Goal: Find specific page/section: Find specific page/section

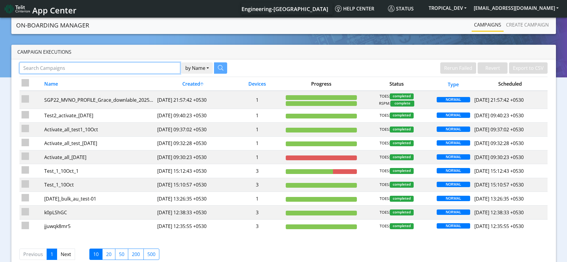
click at [122, 68] on input "Search Campaigns" at bounding box center [99, 67] width 161 height 11
paste input "89589999910111149840"
type input "89589999910111149840"
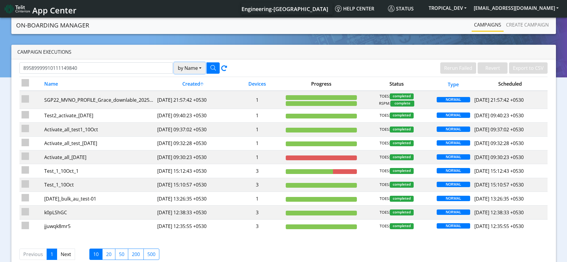
click at [196, 69] on button "by Name" at bounding box center [189, 67] width 31 height 11
click at [189, 90] on button "Device" at bounding box center [197, 92] width 47 height 10
click at [213, 68] on icon "button" at bounding box center [212, 67] width 5 height 5
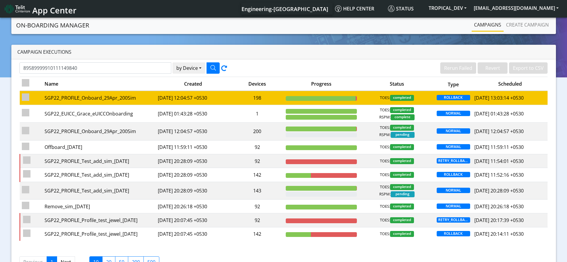
click at [169, 98] on td "[DATE] 12:04:57 +0530" at bounding box center [192, 98] width 75 height 14
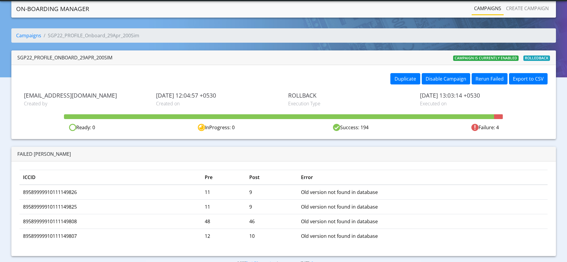
scroll to position [13, 0]
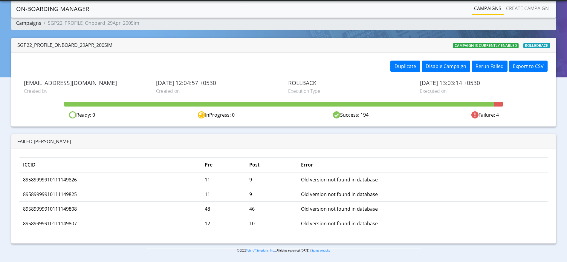
click at [28, 24] on link "Campaigns" at bounding box center [28, 23] width 25 height 7
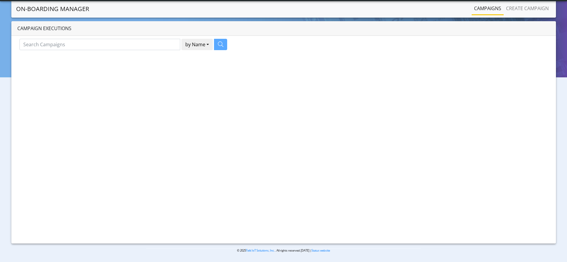
scroll to position [13, 0]
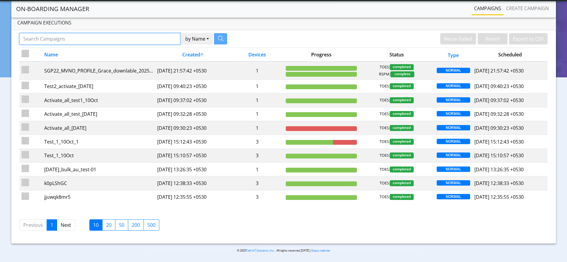
click at [162, 40] on input "Search Campaigns" at bounding box center [99, 38] width 161 height 11
paste input "89589999910111149840"
type input "89589999910111149840"
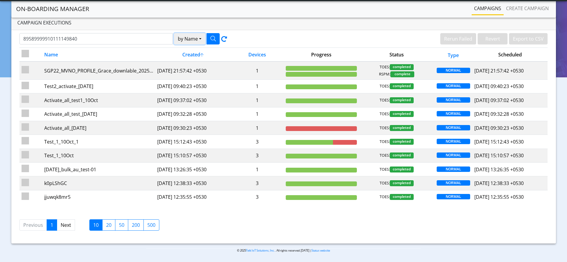
click at [183, 40] on button "by Name" at bounding box center [189, 38] width 31 height 11
click at [187, 60] on button "Device" at bounding box center [197, 62] width 47 height 10
click at [214, 37] on icon "button" at bounding box center [212, 38] width 5 height 5
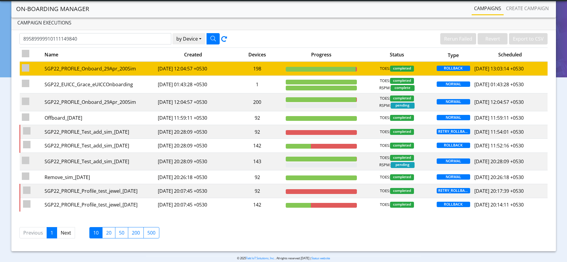
click at [216, 68] on td "[DATE] 12:04:57 +0530" at bounding box center [192, 69] width 75 height 14
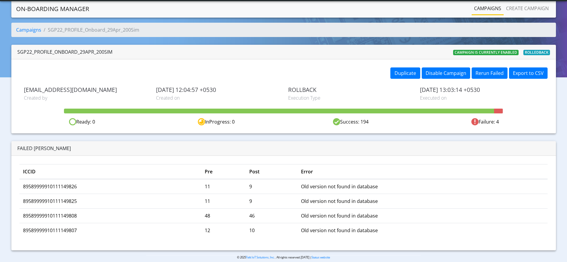
scroll to position [13, 0]
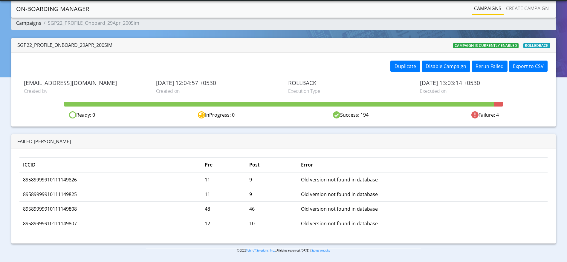
click at [32, 24] on link "Campaigns" at bounding box center [28, 23] width 25 height 7
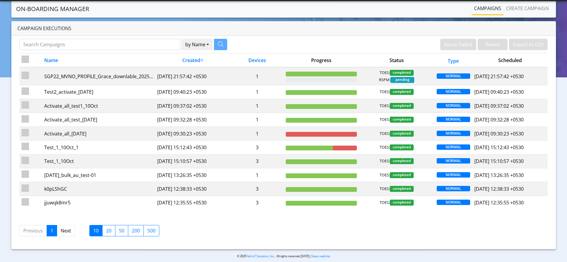
scroll to position [13, 0]
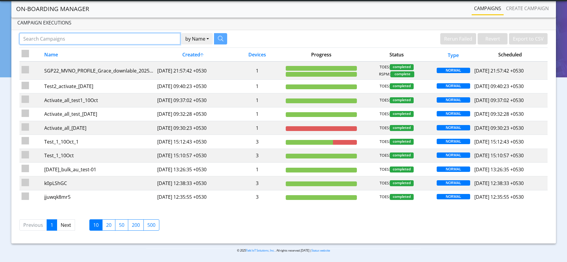
click at [115, 39] on input "Search Campaigns" at bounding box center [99, 38] width 161 height 11
paste input "89589999910111149840"
type input "89589999910111149840"
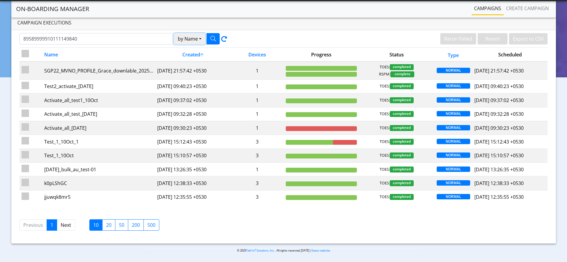
click at [194, 44] on button "by Name" at bounding box center [189, 38] width 31 height 11
click at [193, 59] on button "Device" at bounding box center [197, 62] width 47 height 10
click at [211, 40] on icon "button" at bounding box center [212, 38] width 5 height 5
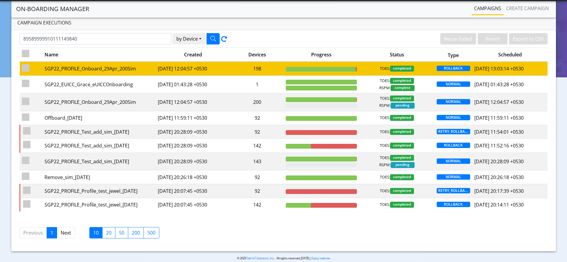
click at [224, 74] on td "[DATE] 12:04:57 +0530" at bounding box center [192, 69] width 75 height 14
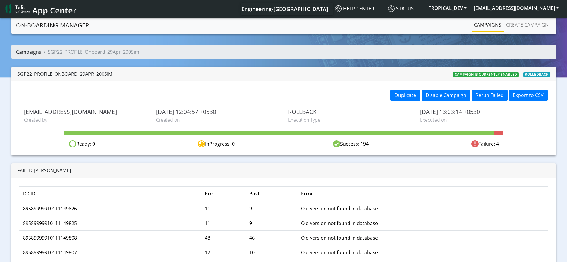
click at [30, 49] on link "Campaigns" at bounding box center [28, 52] width 25 height 7
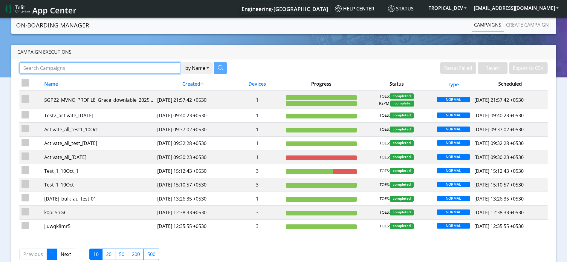
click at [129, 68] on input "Search Campaigns" at bounding box center [99, 67] width 161 height 11
paste input "89589999910111149840"
type input "89589999910111149840"
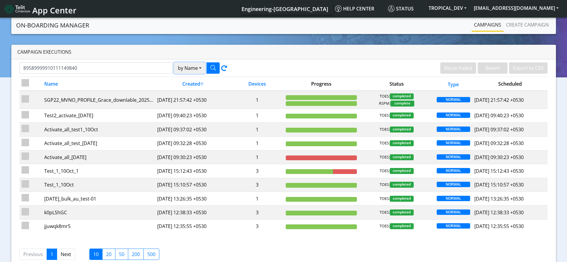
click at [199, 69] on button "by Name" at bounding box center [189, 67] width 31 height 11
click at [198, 91] on button "Device" at bounding box center [197, 92] width 47 height 10
click at [216, 65] on icon "button" at bounding box center [212, 67] width 5 height 5
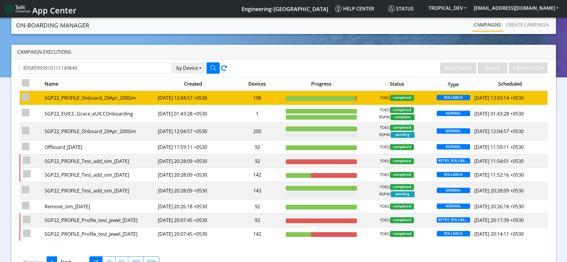
click at [257, 97] on td "198" at bounding box center [257, 98] width 53 height 14
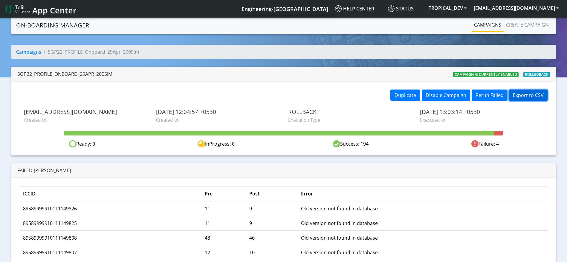
click at [533, 95] on button "Export to CSV" at bounding box center [528, 95] width 39 height 11
click at [36, 53] on link "Campaigns" at bounding box center [28, 52] width 25 height 7
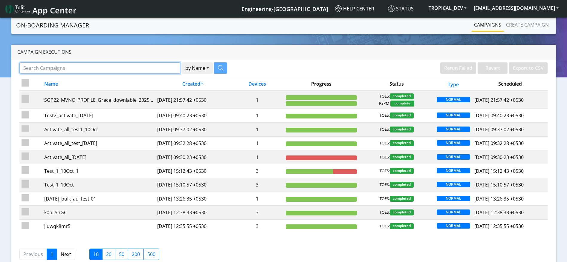
click at [132, 72] on input "Search Campaigns" at bounding box center [99, 67] width 161 height 11
paste input "89589999910111149840"
type input "89589999910111149840"
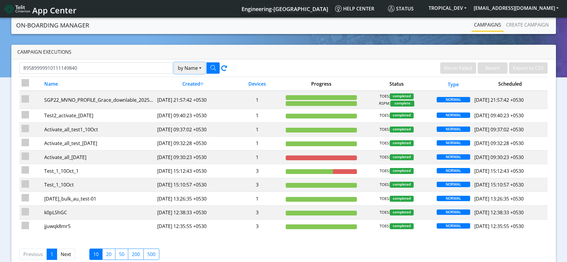
click at [194, 66] on button "by Name" at bounding box center [189, 67] width 31 height 11
click at [195, 92] on button "Device" at bounding box center [197, 92] width 47 height 10
click at [214, 65] on icon "button" at bounding box center [212, 67] width 5 height 5
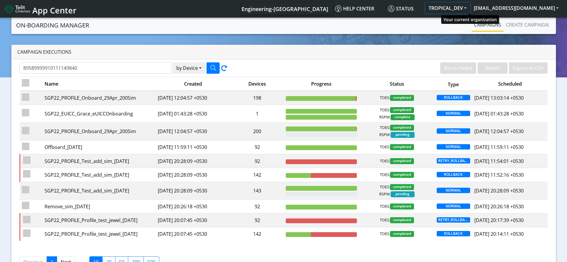
click at [463, 6] on button "TROPICAL_DEV" at bounding box center [447, 8] width 45 height 11
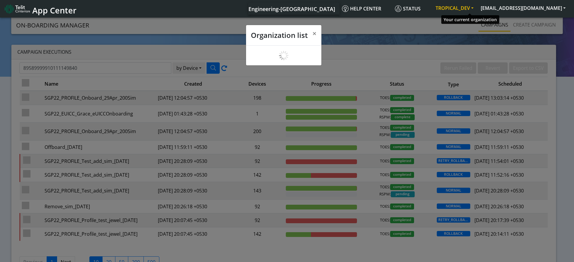
scroll to position [2, 0]
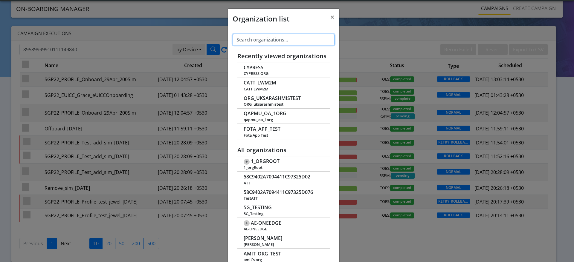
click at [273, 38] on input "text" at bounding box center [284, 39] width 102 height 11
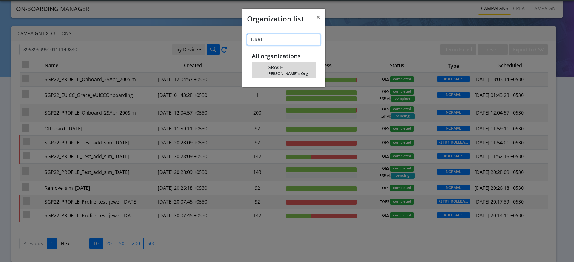
type input "GRAC"
click at [280, 68] on span "GRACE" at bounding box center [275, 68] width 16 height 6
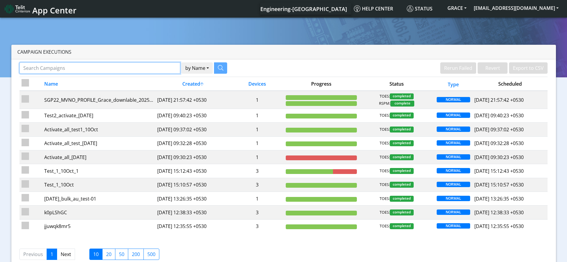
click at [85, 69] on input "Search Campaigns" at bounding box center [99, 67] width 161 height 11
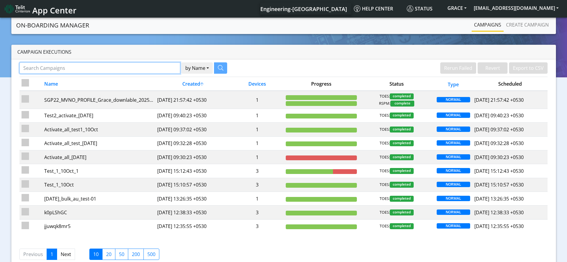
paste input "89589999910111149840"
type input "89589999910111149840"
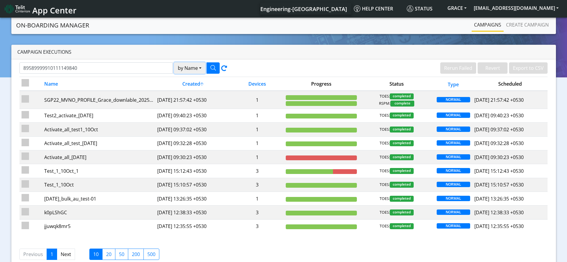
click at [193, 73] on button "by Name" at bounding box center [189, 67] width 31 height 11
click at [194, 91] on button "Device" at bounding box center [197, 92] width 47 height 10
click at [212, 68] on icon "button" at bounding box center [212, 67] width 5 height 5
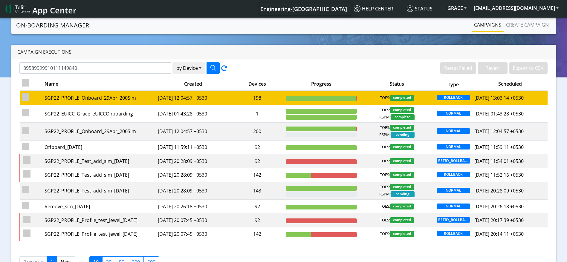
click at [265, 98] on td "198" at bounding box center [257, 98] width 53 height 14
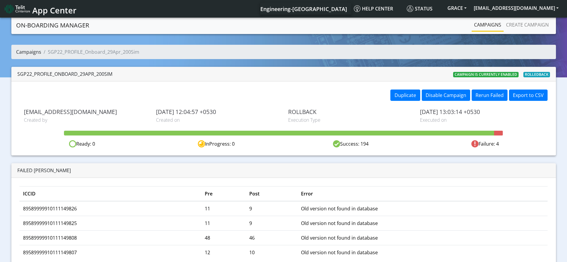
click at [31, 51] on link "Campaigns" at bounding box center [28, 52] width 25 height 7
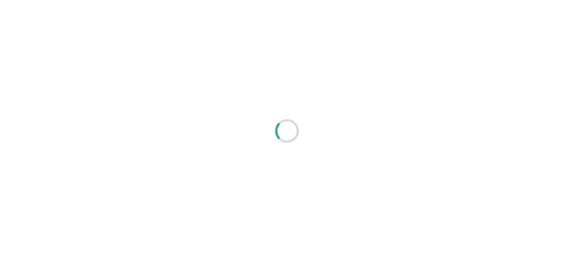
click at [479, 9] on div at bounding box center [287, 131] width 574 height 262
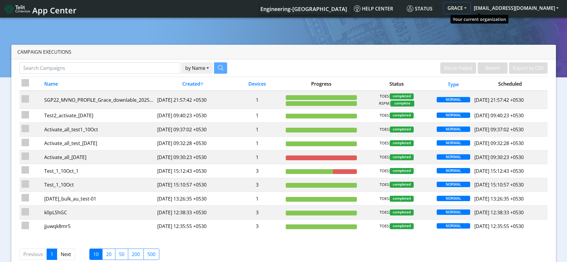
click at [470, 9] on button "GRACE" at bounding box center [457, 8] width 26 height 11
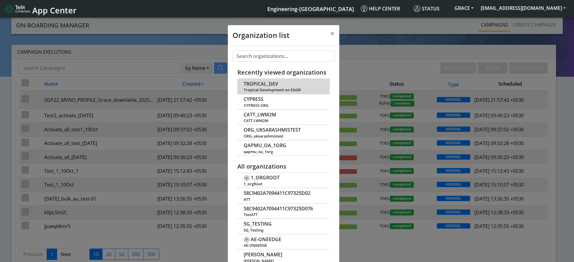
click at [261, 80] on td "TROPICAL_DEV Tropical Development on ENGR" at bounding box center [283, 86] width 93 height 15
click at [260, 83] on span "TROPICAL_DEV" at bounding box center [261, 84] width 34 height 6
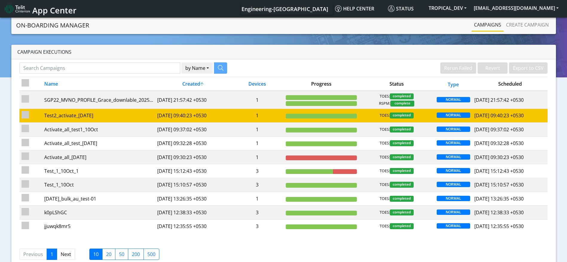
click at [154, 116] on td "Test2_activate_[DATE]" at bounding box center [98, 116] width 113 height 14
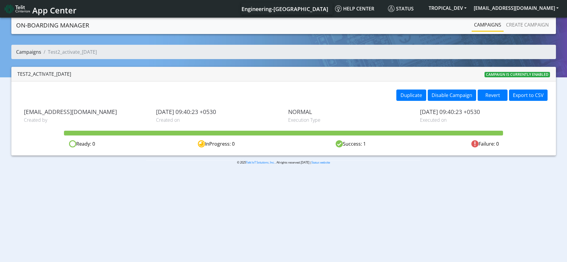
click at [35, 49] on link "Campaigns" at bounding box center [28, 52] width 25 height 7
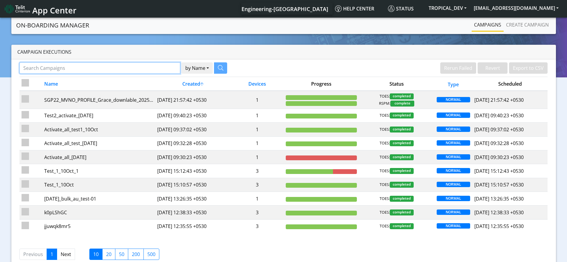
click at [143, 71] on input "Search Campaigns" at bounding box center [99, 67] width 161 height 11
paste input "89589999910111149840"
type input "89589999910111149840"
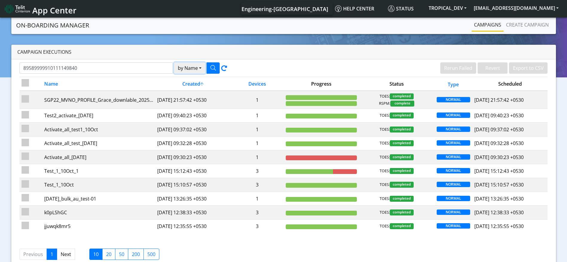
click at [199, 65] on button "by Name" at bounding box center [189, 67] width 31 height 11
click at [198, 87] on button "Device" at bounding box center [197, 92] width 47 height 10
click at [213, 67] on icon "button" at bounding box center [212, 67] width 5 height 5
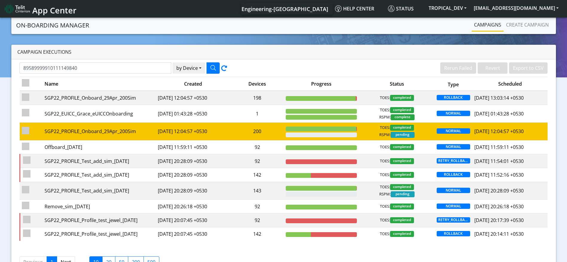
click at [245, 135] on td "200" at bounding box center [257, 132] width 53 height 18
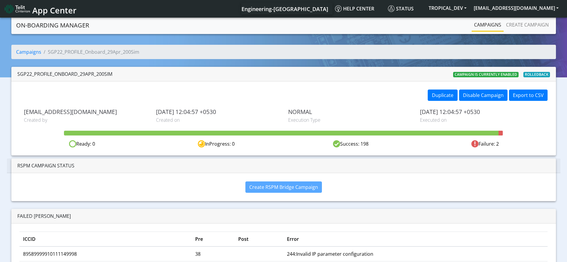
click at [33, 48] on li "Campaigns" at bounding box center [28, 51] width 25 height 7
click at [33, 51] on link "Campaigns" at bounding box center [28, 52] width 25 height 7
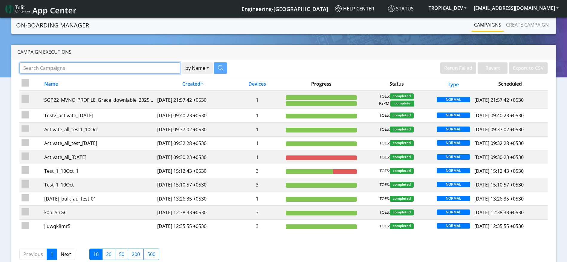
click at [46, 67] on input "Search Campaigns" at bounding box center [99, 67] width 161 height 11
paste input "89589999910111149840"
type input "89589999910111149840"
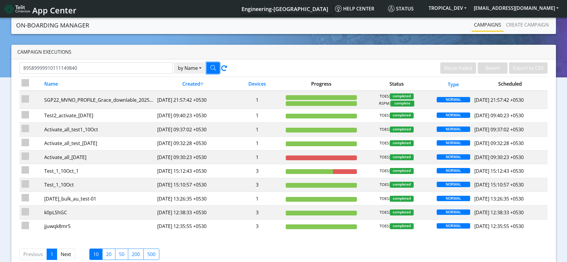
click at [211, 65] on icon "button" at bounding box center [212, 67] width 5 height 5
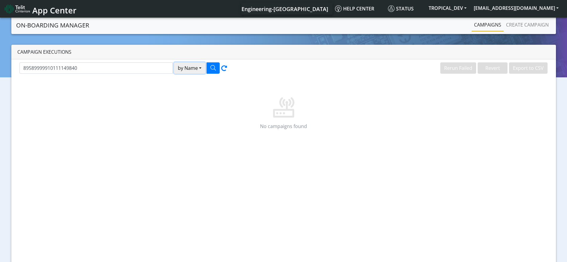
click at [196, 69] on button "by Name" at bounding box center [189, 67] width 31 height 11
click at [192, 90] on button "Device" at bounding box center [197, 92] width 47 height 10
drag, startPoint x: 220, startPoint y: 65, endPoint x: 216, endPoint y: 65, distance: 3.9
click at [216, 65] on div "89589999910111149840 by Device Name Device" at bounding box center [123, 67] width 208 height 11
click at [216, 65] on button "button" at bounding box center [213, 67] width 13 height 11
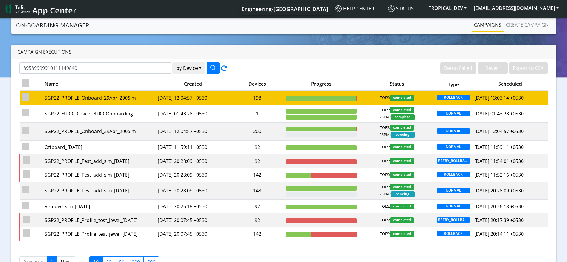
click at [244, 91] on td "198" at bounding box center [257, 98] width 53 height 14
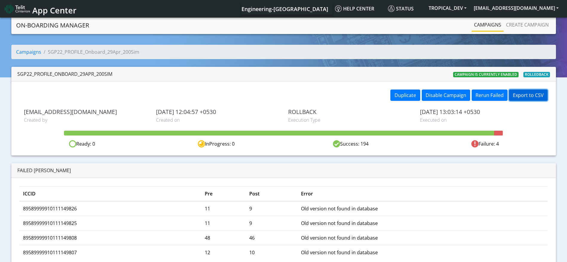
click at [529, 93] on button "Export to CSV" at bounding box center [528, 95] width 39 height 11
